Goal: Task Accomplishment & Management: Check status

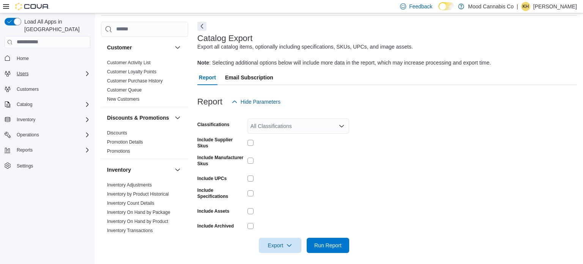
scroll to position [32, 0]
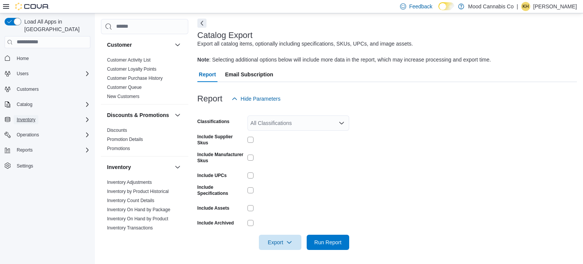
click at [24, 117] on span "Inventory" at bounding box center [26, 120] width 19 height 6
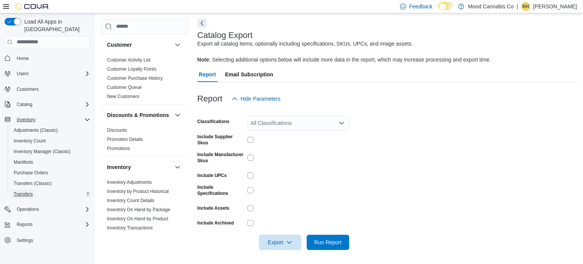
click at [27, 191] on span "Transfers" at bounding box center [23, 194] width 19 height 6
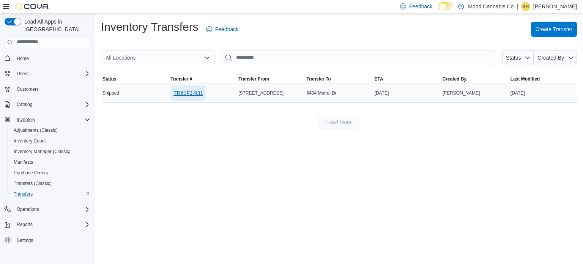
click at [192, 92] on span "TR61FJ-931" at bounding box center [188, 93] width 30 height 8
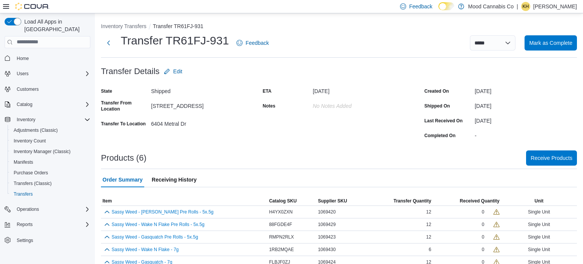
scroll to position [23, 0]
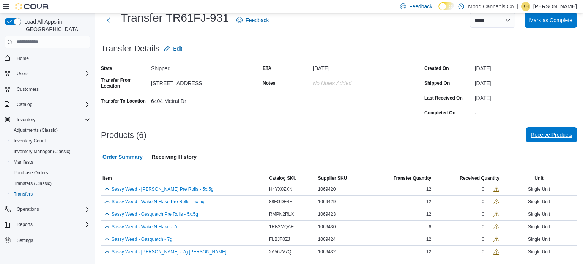
click at [556, 141] on span "Receive Products" at bounding box center [552, 134] width 42 height 15
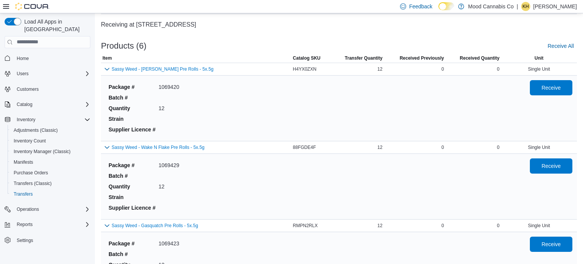
scroll to position [44, 0]
click at [551, 93] on span "Receive" at bounding box center [550, 86] width 33 height 15
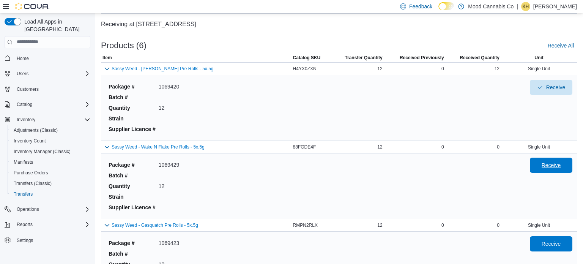
click at [544, 164] on span "Receive" at bounding box center [551, 165] width 19 height 8
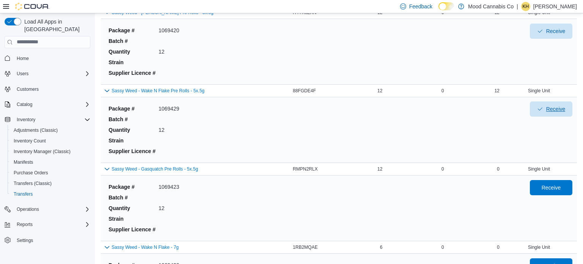
scroll to position [100, 0]
click at [554, 180] on span "Receive" at bounding box center [550, 187] width 33 height 15
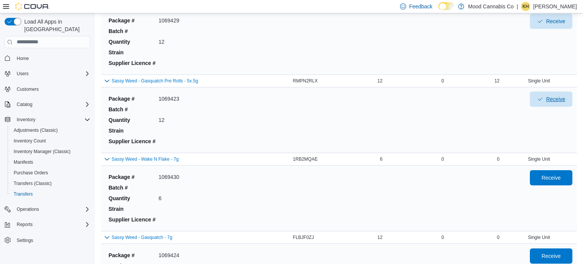
scroll to position [188, 0]
click at [554, 180] on span "Receive" at bounding box center [551, 178] width 19 height 8
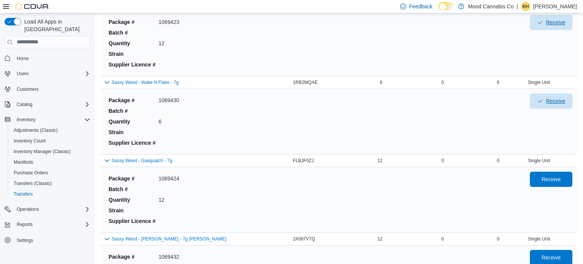
scroll to position [265, 0]
click at [554, 180] on span "Receive" at bounding box center [551, 180] width 19 height 8
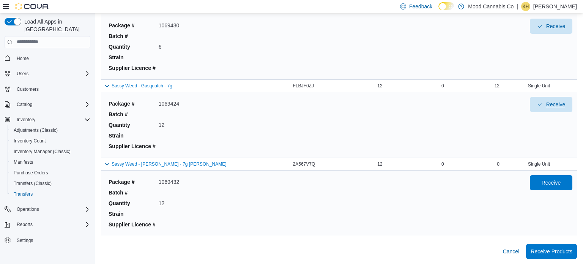
scroll to position [339, 0]
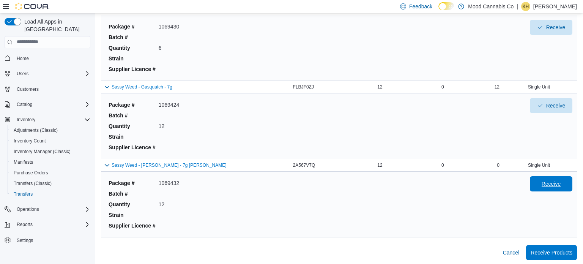
click at [554, 180] on span "Receive" at bounding box center [551, 184] width 19 height 8
click at [565, 256] on span "Receive Products" at bounding box center [552, 251] width 42 height 15
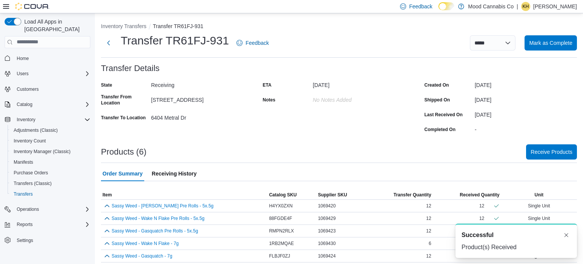
scroll to position [17, 0]
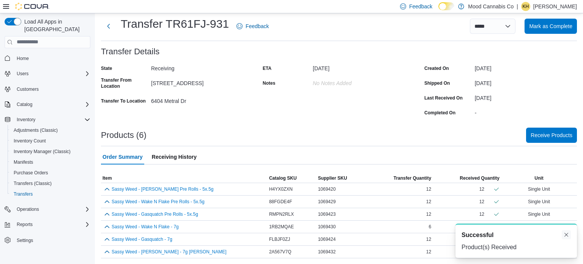
click at [569, 233] on button "Dismiss toast" at bounding box center [566, 234] width 9 height 9
